Goal: Ask a question: Seek information or help from site administrators or community

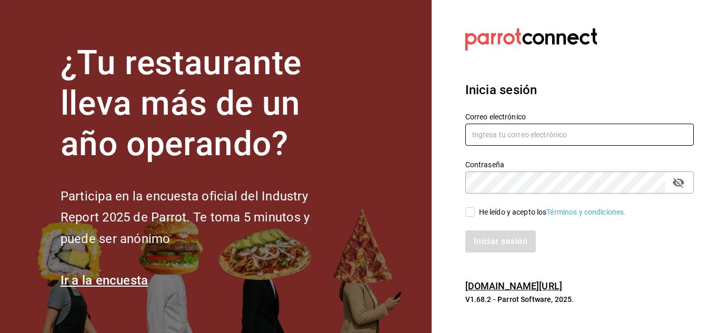
click at [506, 136] on input "text" at bounding box center [579, 135] width 228 height 22
type input "[EMAIL_ADDRESS][DOMAIN_NAME]"
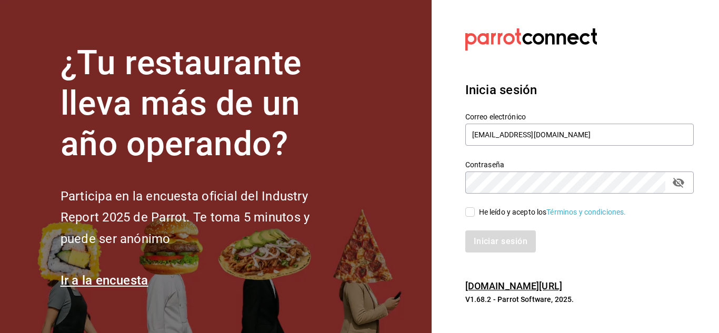
click at [675, 185] on icon "passwordField" at bounding box center [678, 183] width 12 height 10
click at [473, 212] on input "He leído y acepto los Términos y condiciones." at bounding box center [469, 211] width 9 height 9
checkbox input "true"
click at [494, 235] on button "Iniciar sesión" at bounding box center [501, 241] width 72 height 22
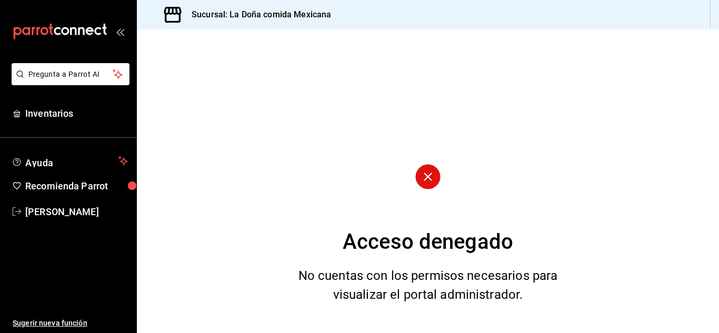
click at [696, 42] on div "Acceso denegado No cuentas con los permisos necesarios para visualizar el porta…" at bounding box center [428, 181] width 582 height 304
click at [60, 185] on span "Recomienda Parrot" at bounding box center [76, 186] width 103 height 14
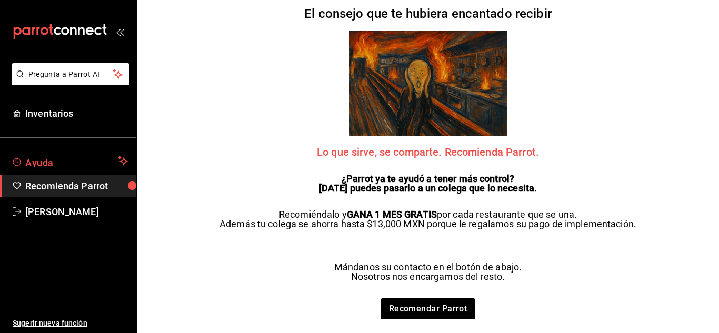
click at [62, 162] on span "Ayuda" at bounding box center [69, 161] width 89 height 13
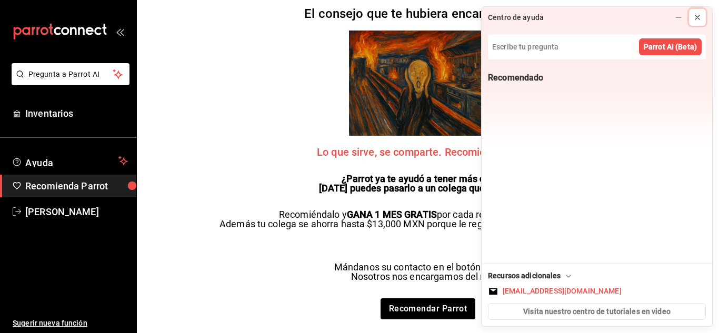
click at [700, 13] on icon at bounding box center [697, 17] width 8 height 8
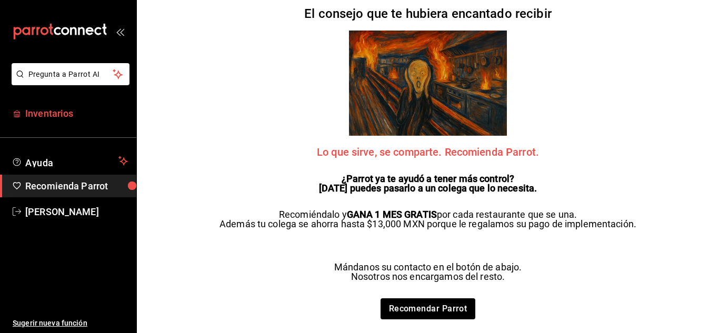
click at [55, 120] on span "Inventarios" at bounding box center [76, 113] width 103 height 14
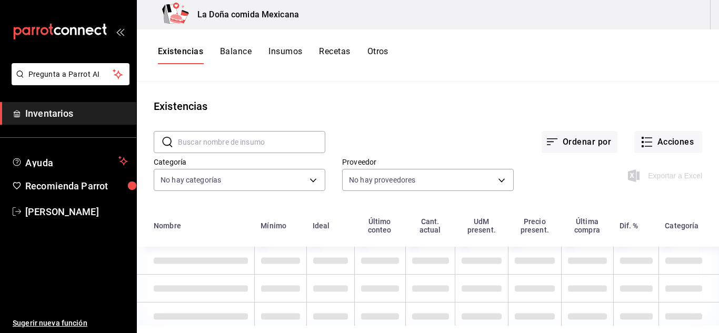
click at [72, 18] on div "mailbox folders" at bounding box center [68, 31] width 136 height 63
click at [68, 26] on icon "mailbox folders" at bounding box center [60, 32] width 95 height 16
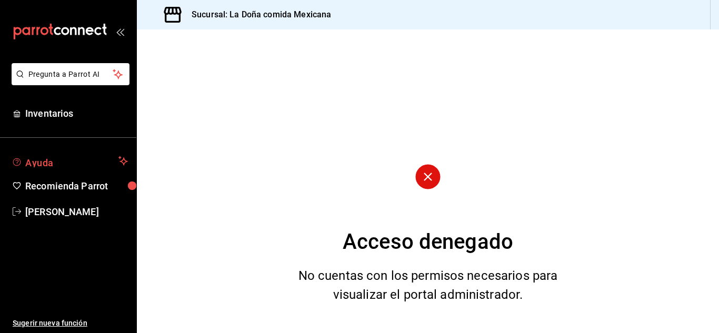
click at [105, 161] on span "Ayuda" at bounding box center [69, 161] width 89 height 13
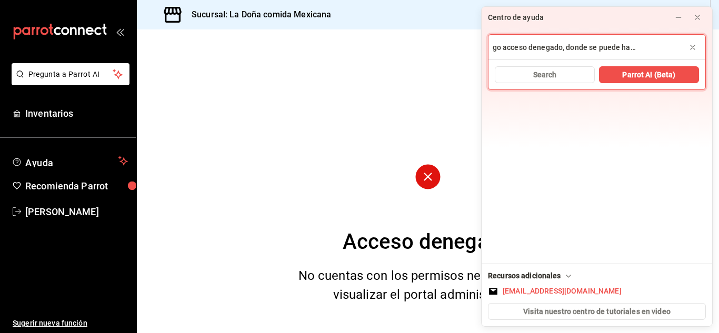
scroll to position [0, 48]
type input "Buen día, tengo acceso denegado, donde se puede habilitar el permiso?"
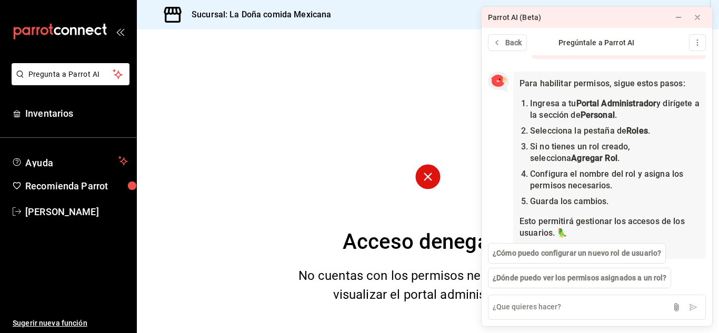
scroll to position [66, 0]
